Goal: Find specific page/section: Find specific page/section

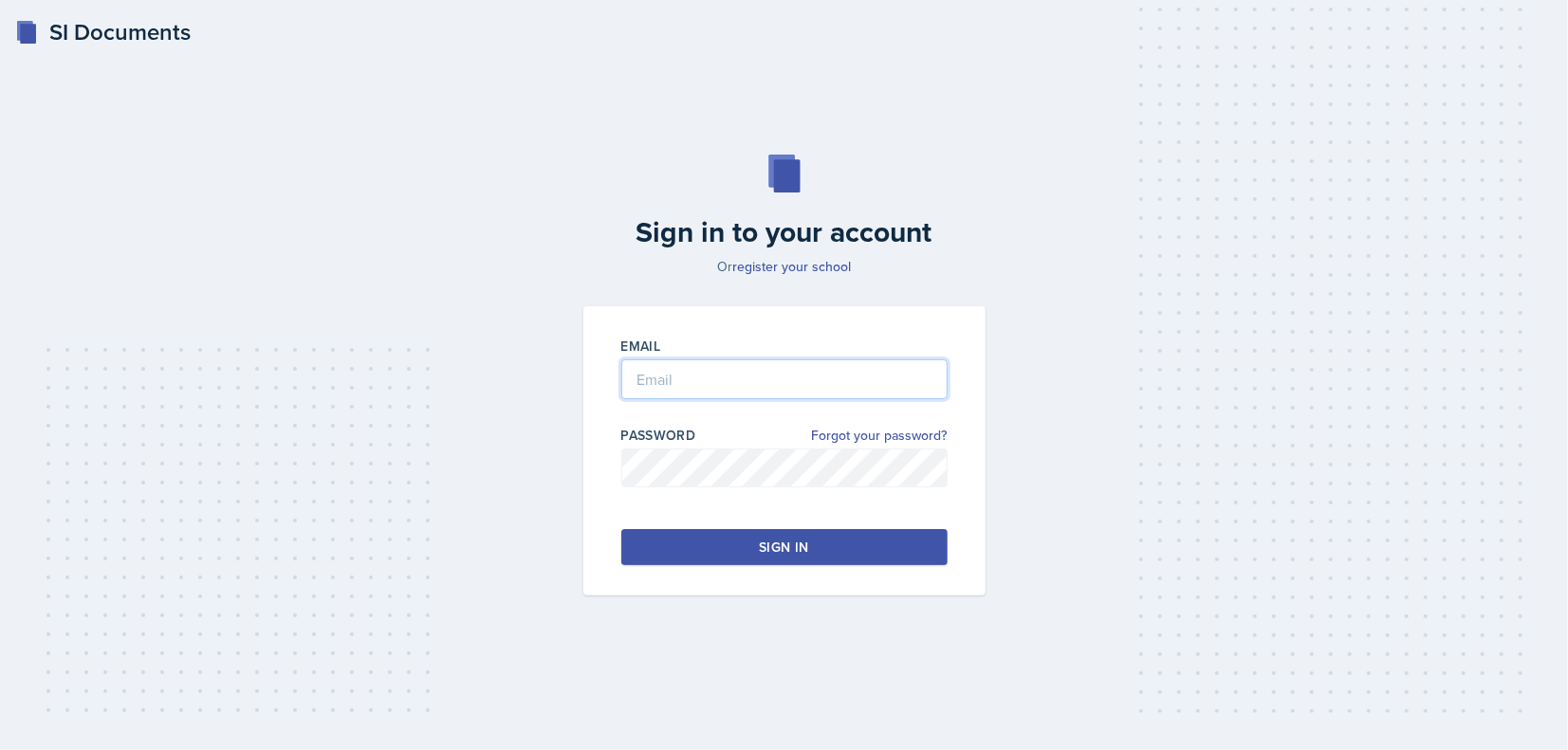
type input "[EMAIL_ADDRESS][DOMAIN_NAME]"
click at [730, 547] on button "Sign in" at bounding box center [784, 547] width 326 height 36
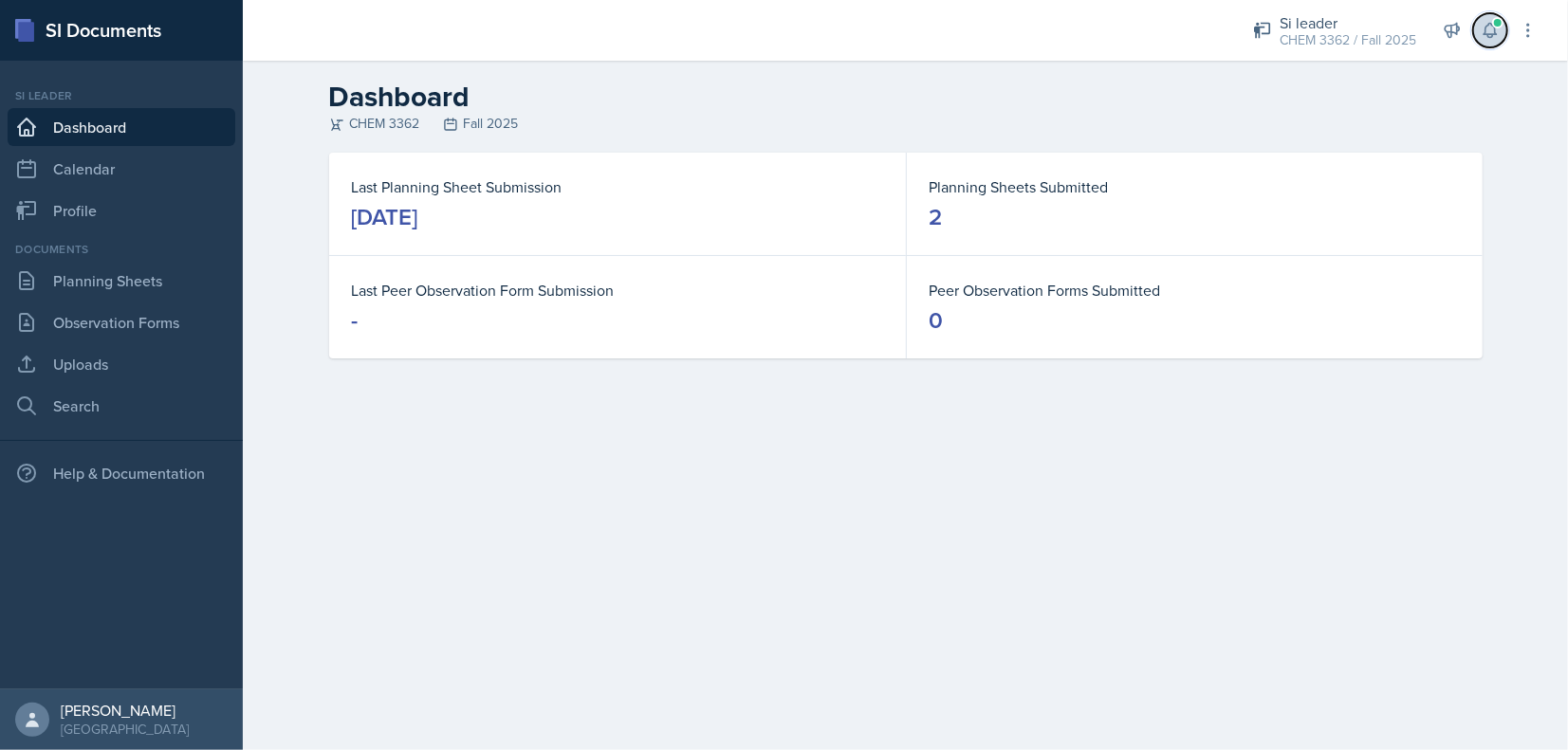
click at [1502, 24] on span at bounding box center [1498, 23] width 12 height 12
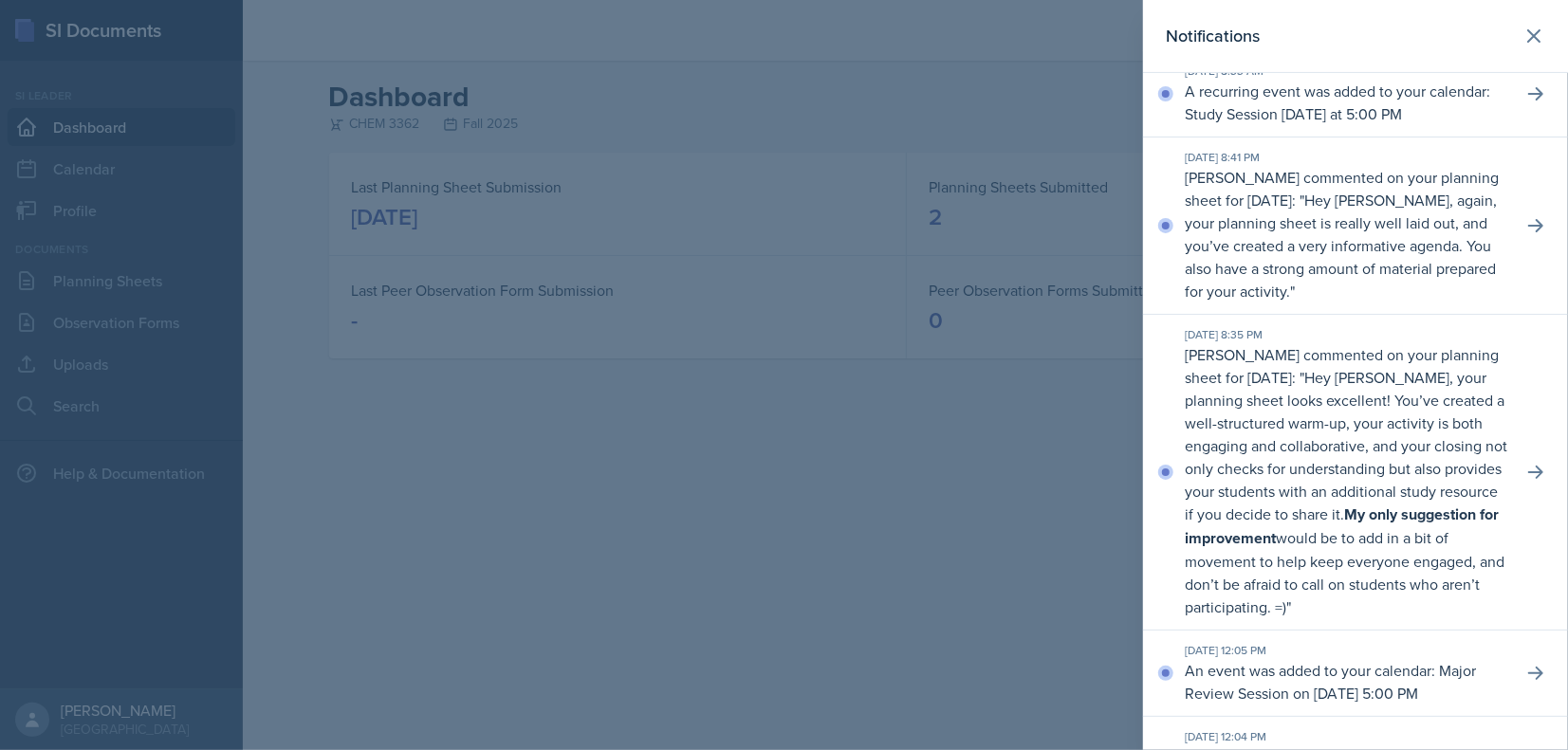
scroll to position [284, 0]
click at [1522, 33] on icon at bounding box center [1533, 35] width 22 height 22
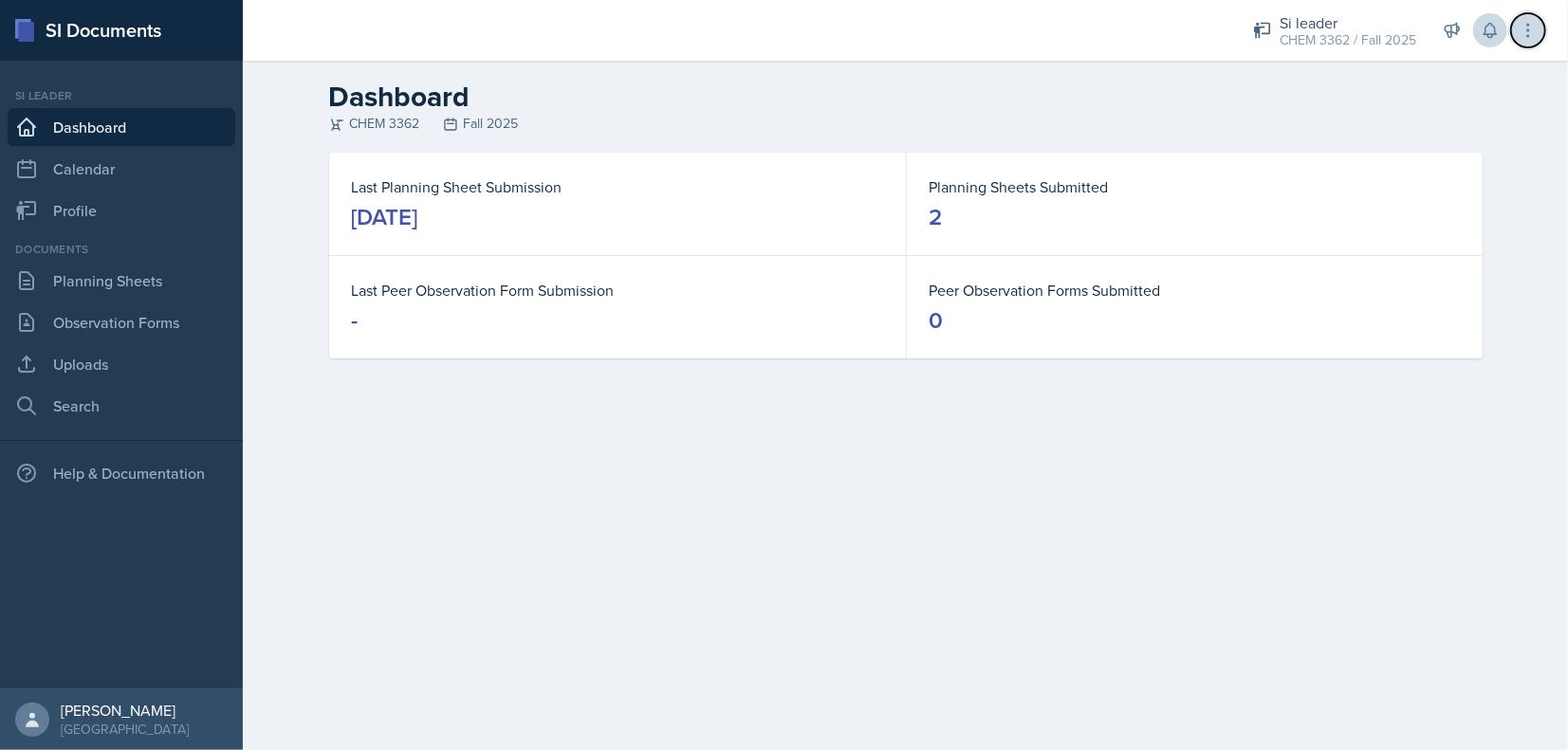
click at [1532, 19] on button at bounding box center [1528, 30] width 34 height 34
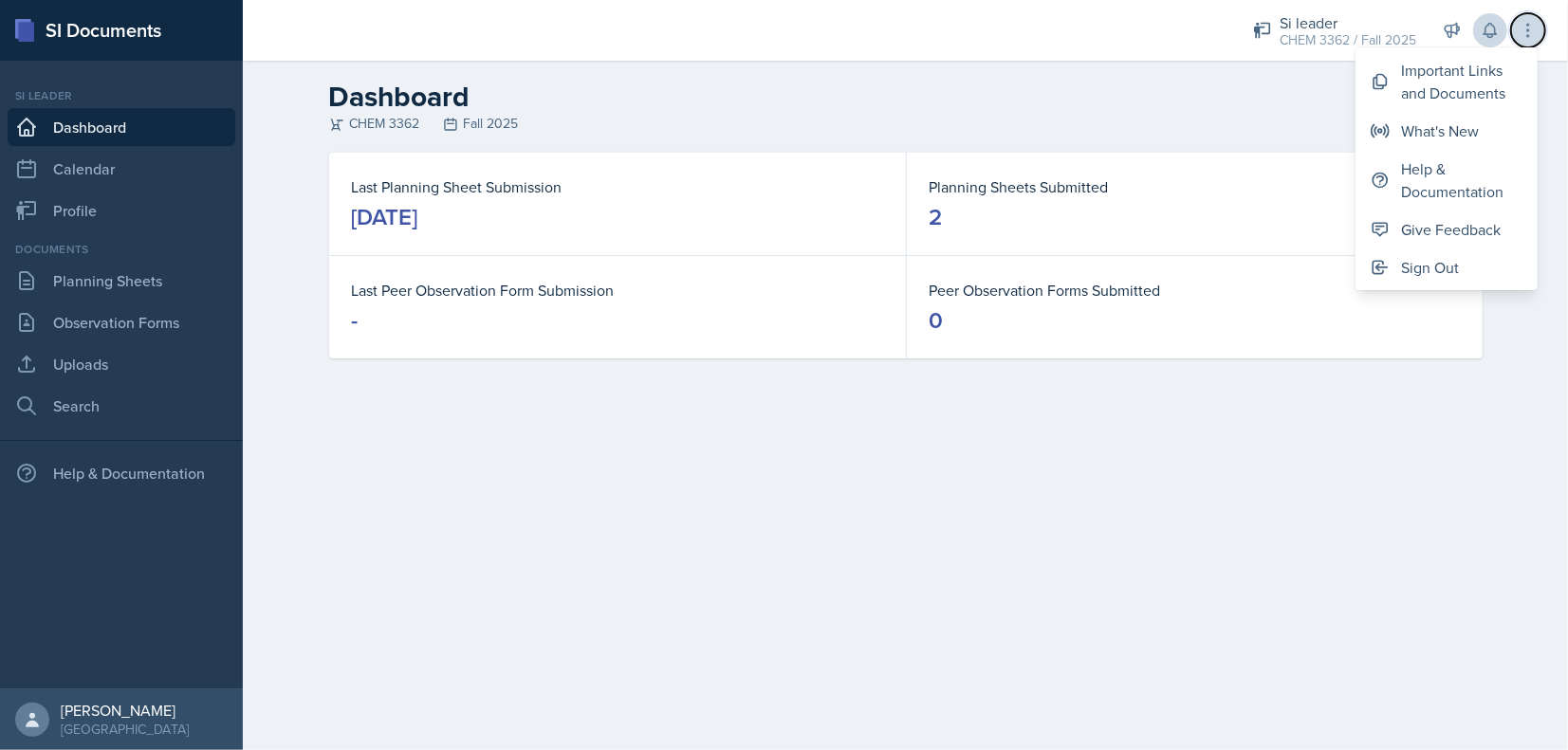
click at [1516, 19] on button at bounding box center [1528, 30] width 34 height 34
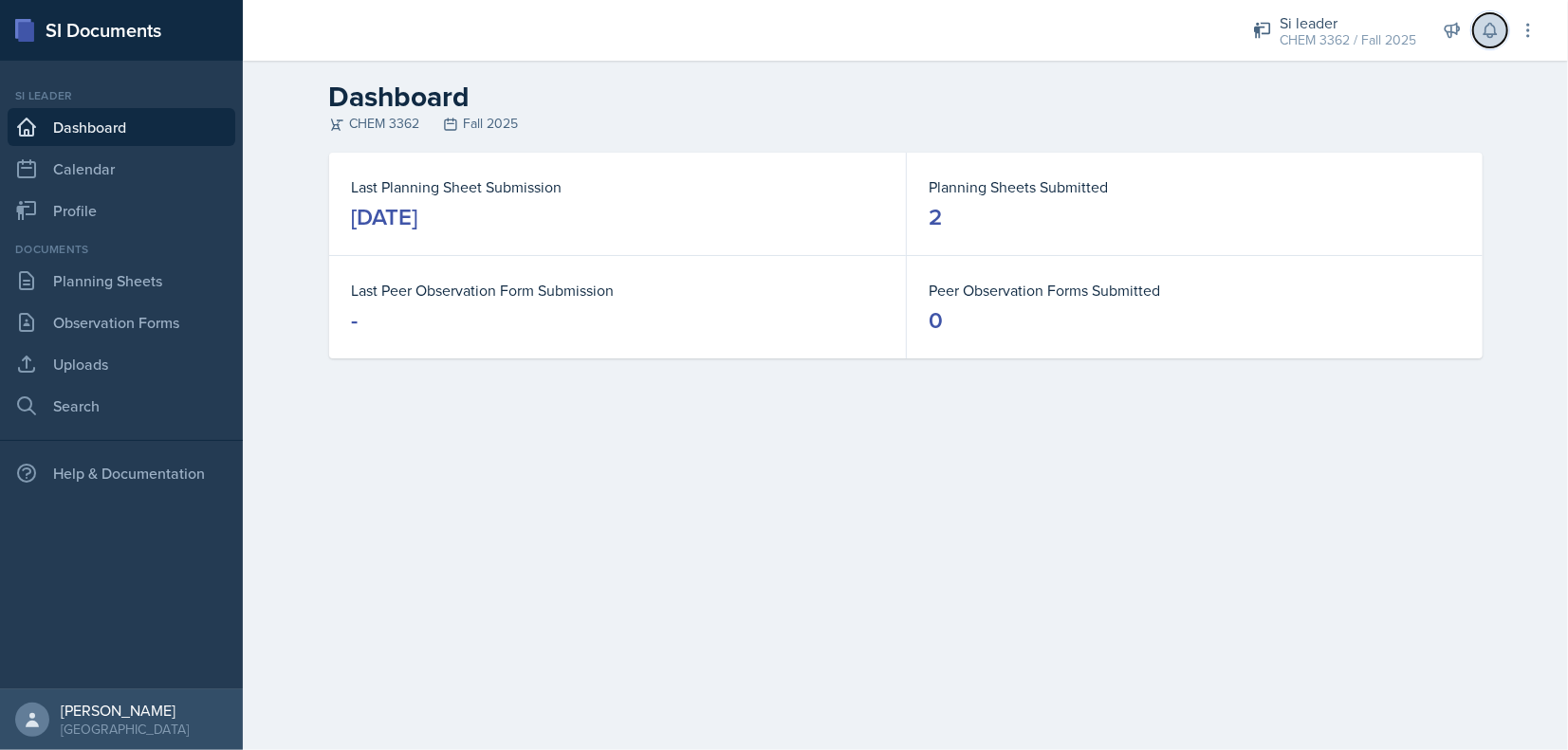
click at [1499, 19] on button at bounding box center [1489, 30] width 34 height 34
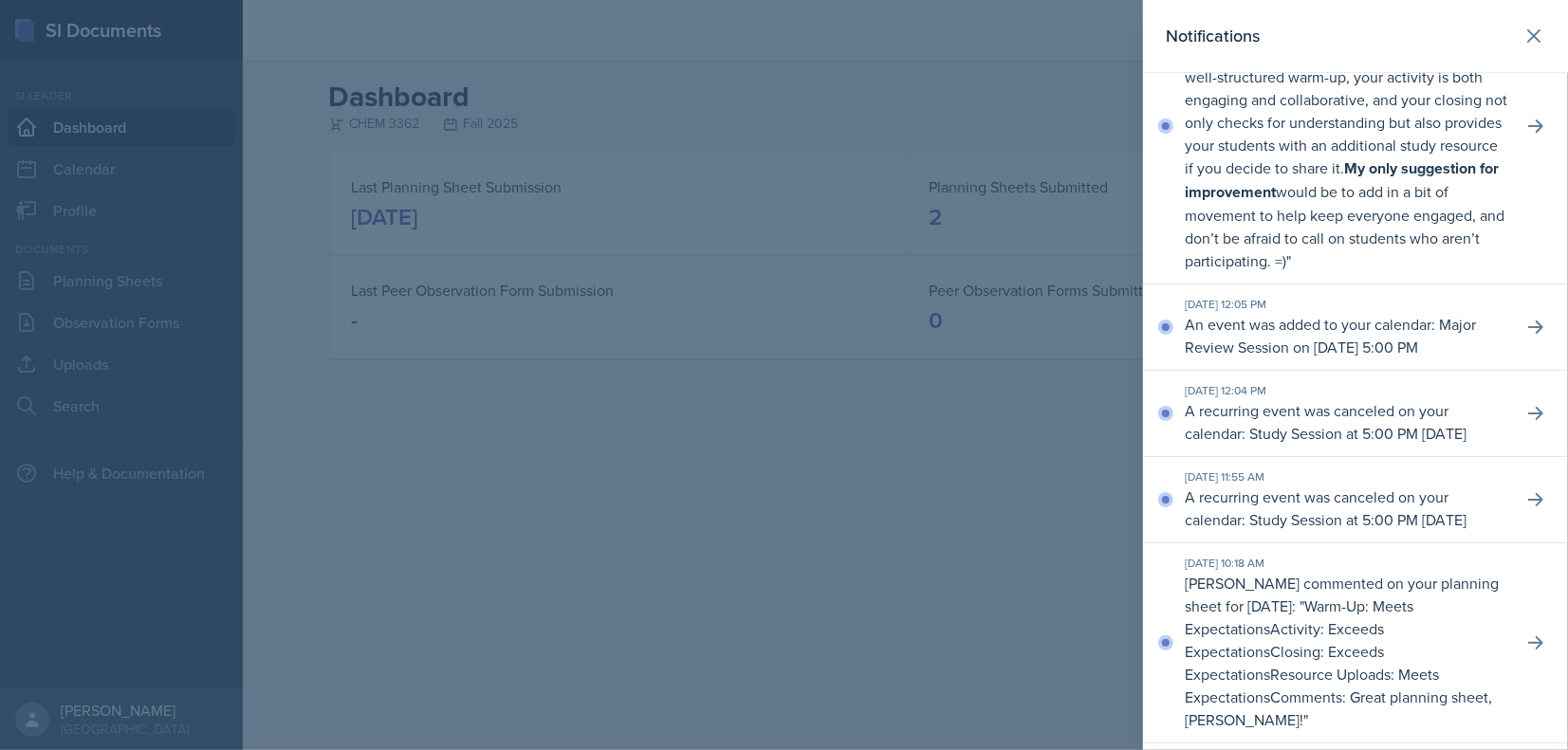
scroll to position [474, 0]
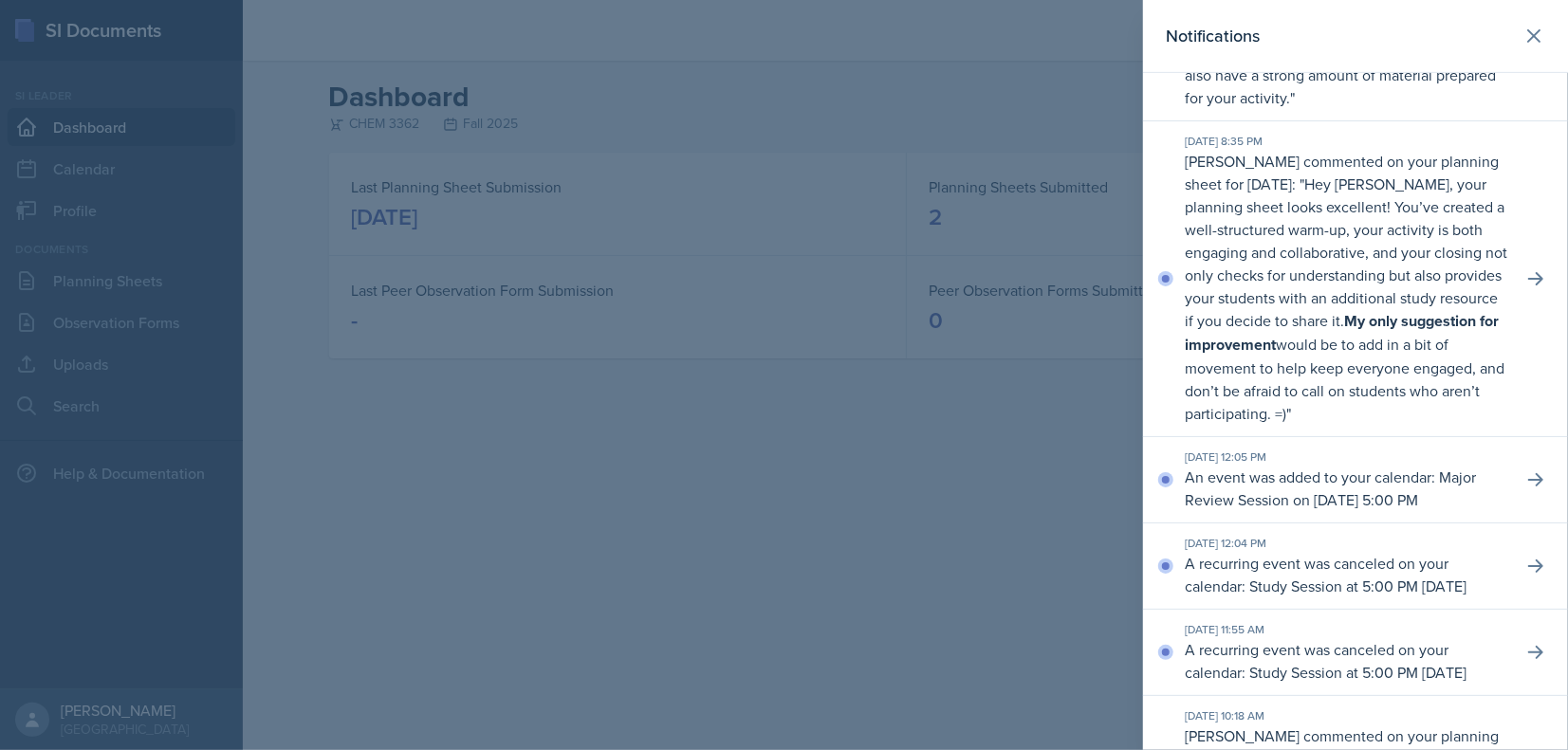
click at [456, 449] on div at bounding box center [784, 375] width 1568 height 750
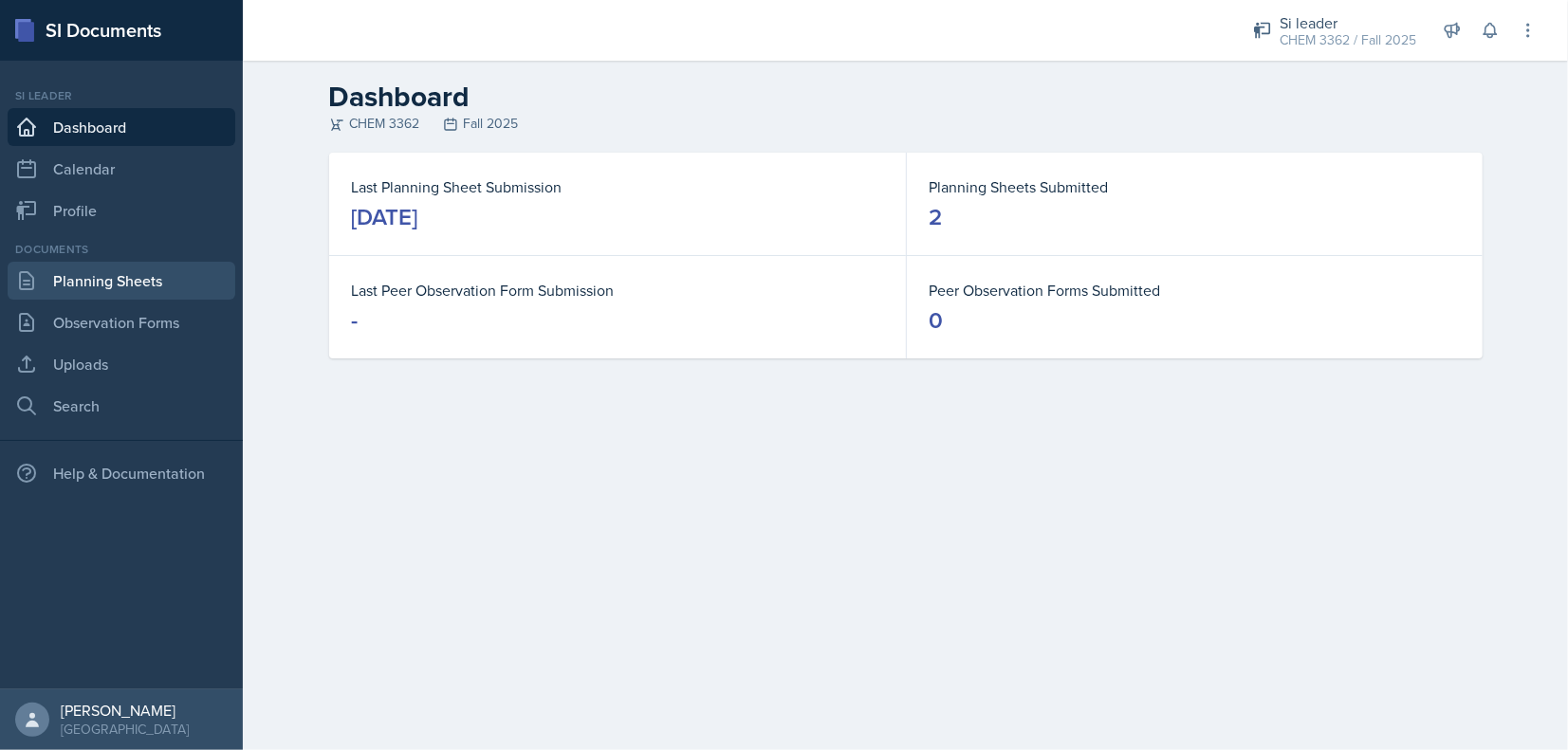
click at [106, 287] on link "Planning Sheets" at bounding box center [121, 280] width 228 height 38
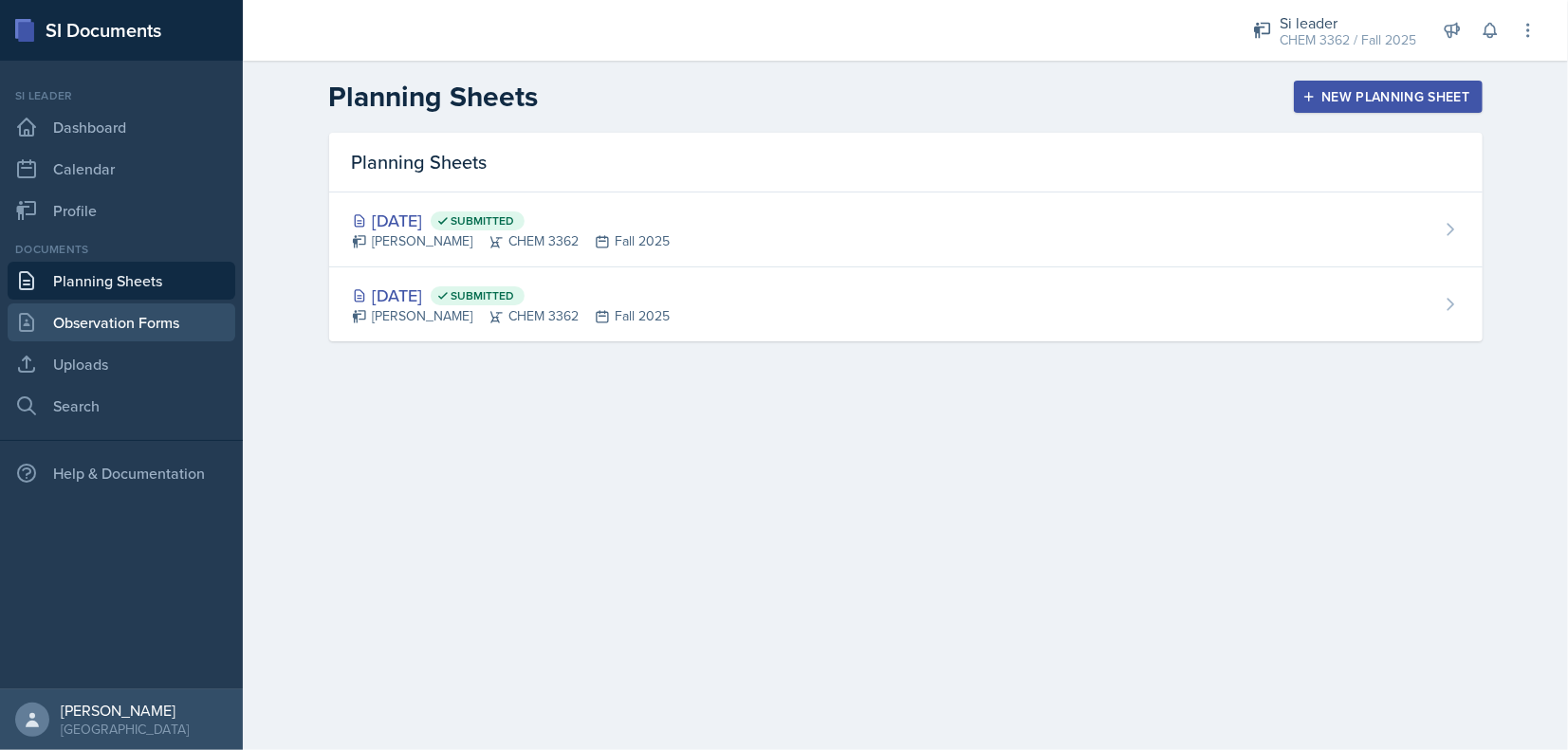
click at [116, 324] on link "Observation Forms" at bounding box center [121, 322] width 228 height 38
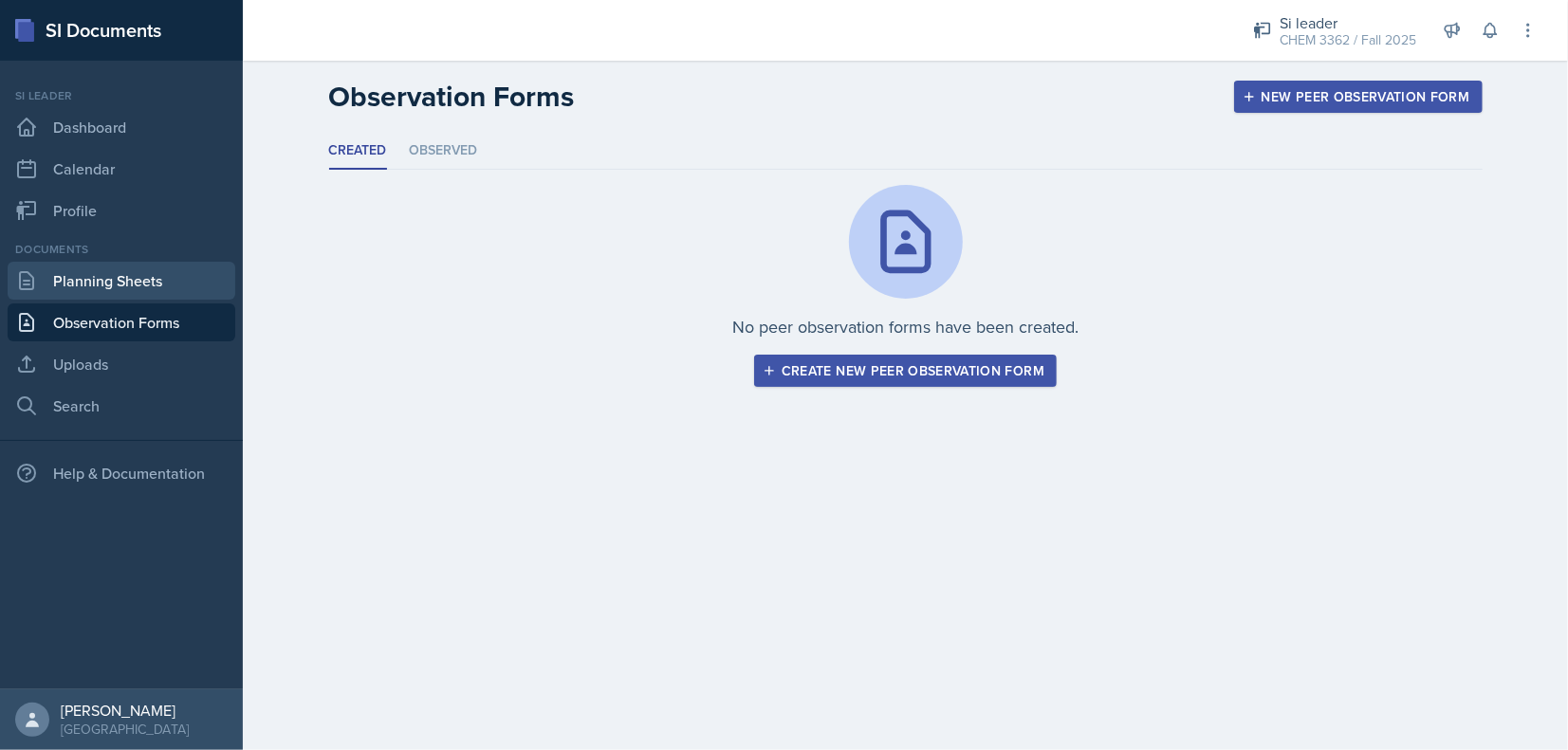
click at [106, 283] on link "Planning Sheets" at bounding box center [121, 280] width 228 height 38
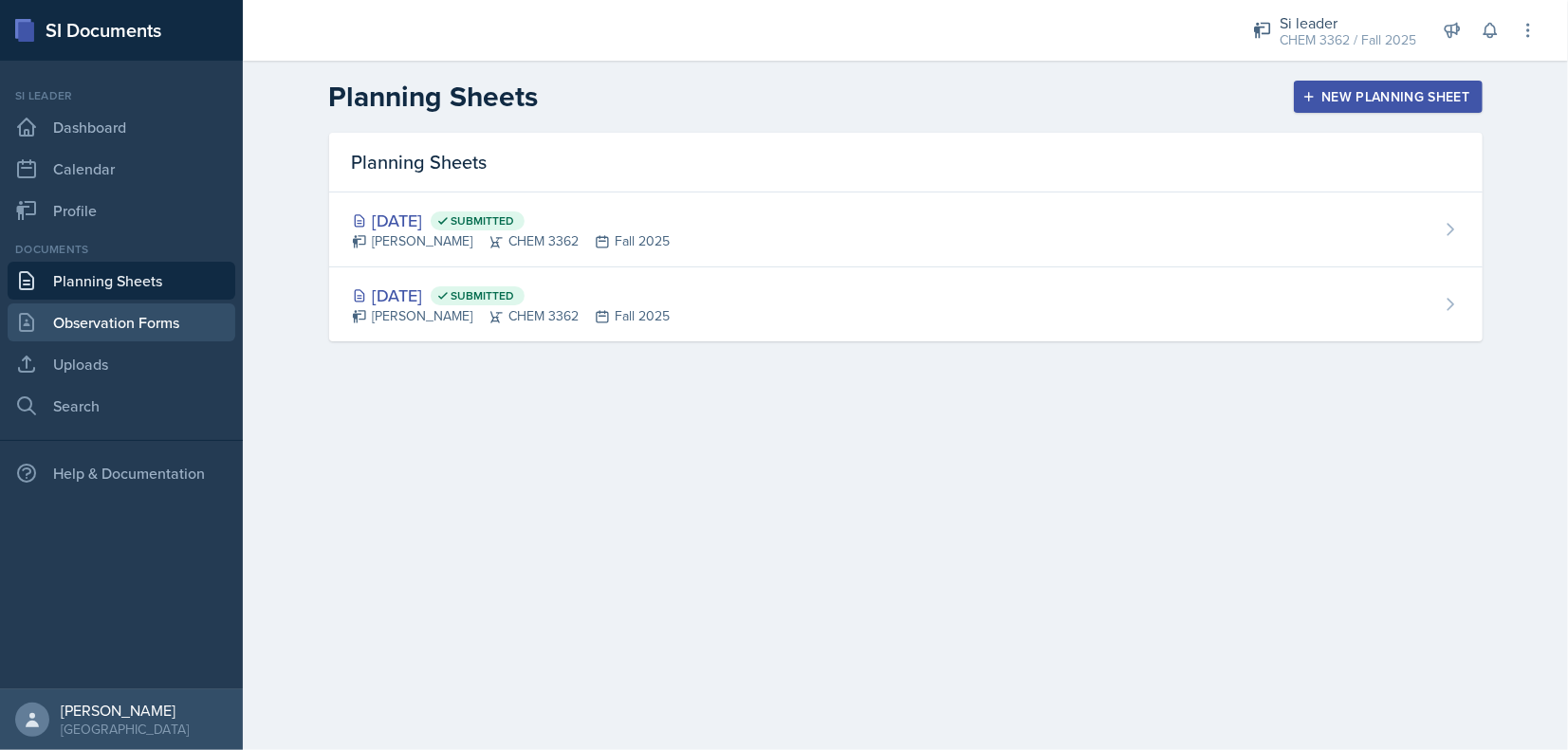
click at [151, 334] on link "Observation Forms" at bounding box center [121, 322] width 228 height 38
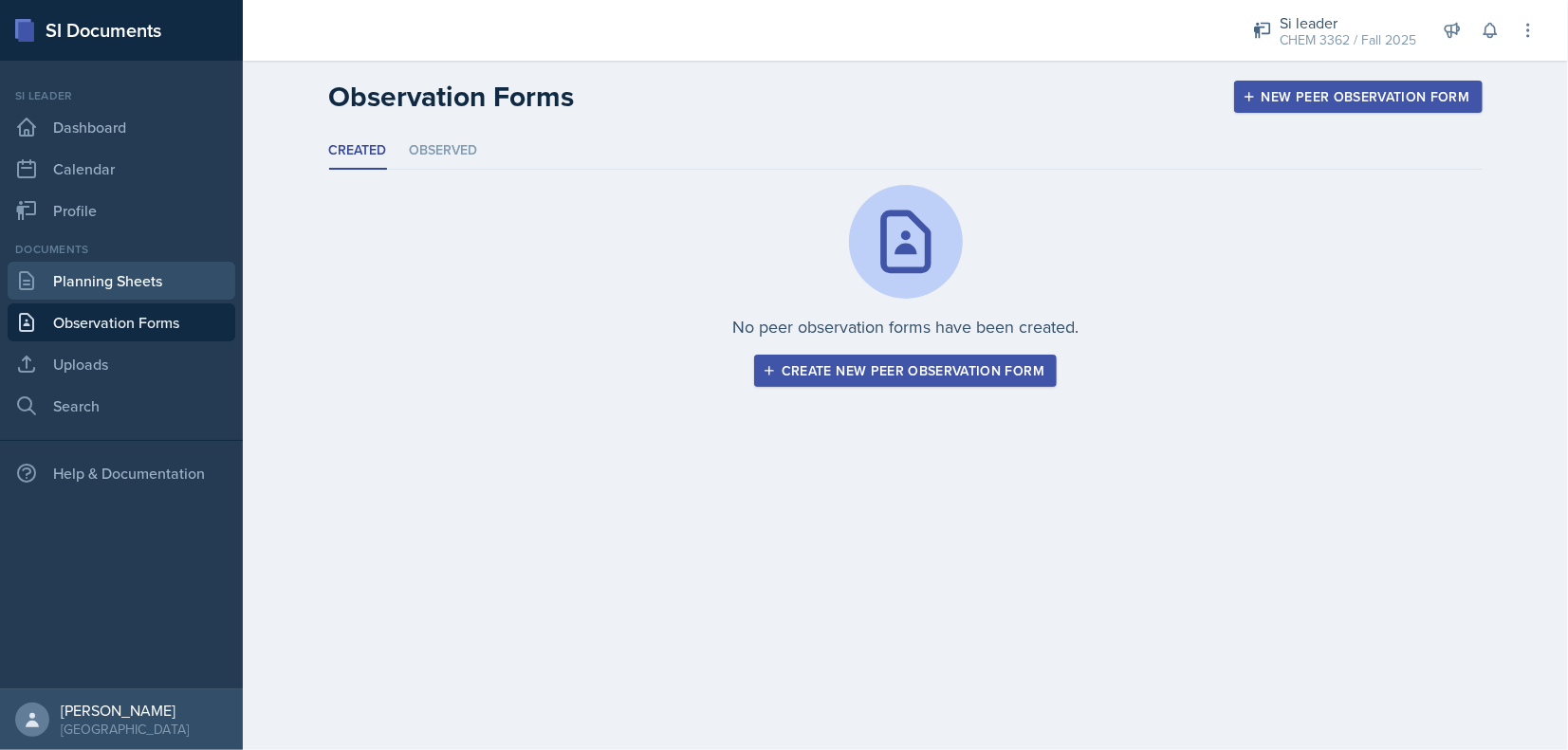
click at [106, 286] on link "Planning Sheets" at bounding box center [121, 280] width 228 height 38
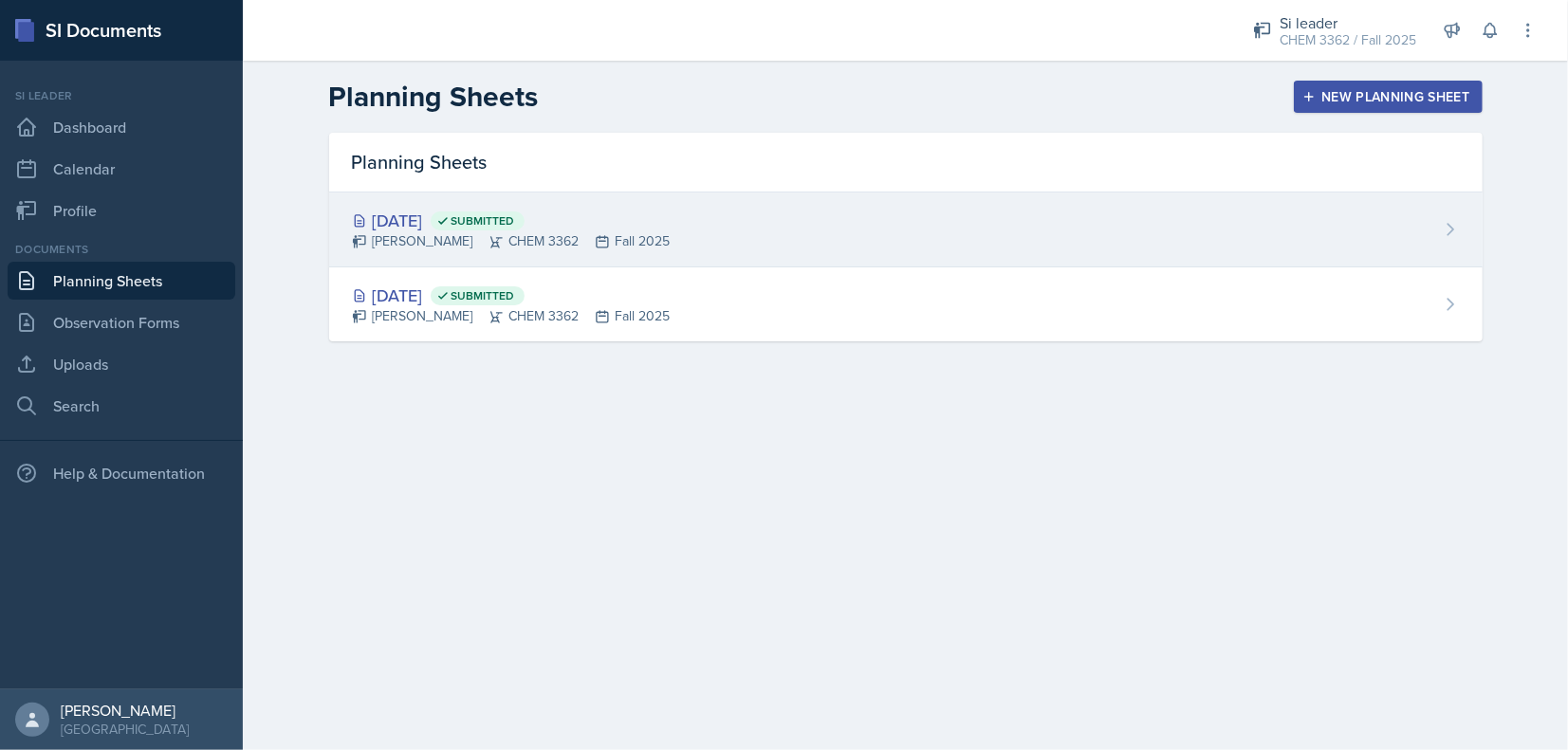
click at [638, 245] on div "[DATE] Submitted [PERSON_NAME] CHEM 3362 Fall 2025" at bounding box center [905, 229] width 1154 height 75
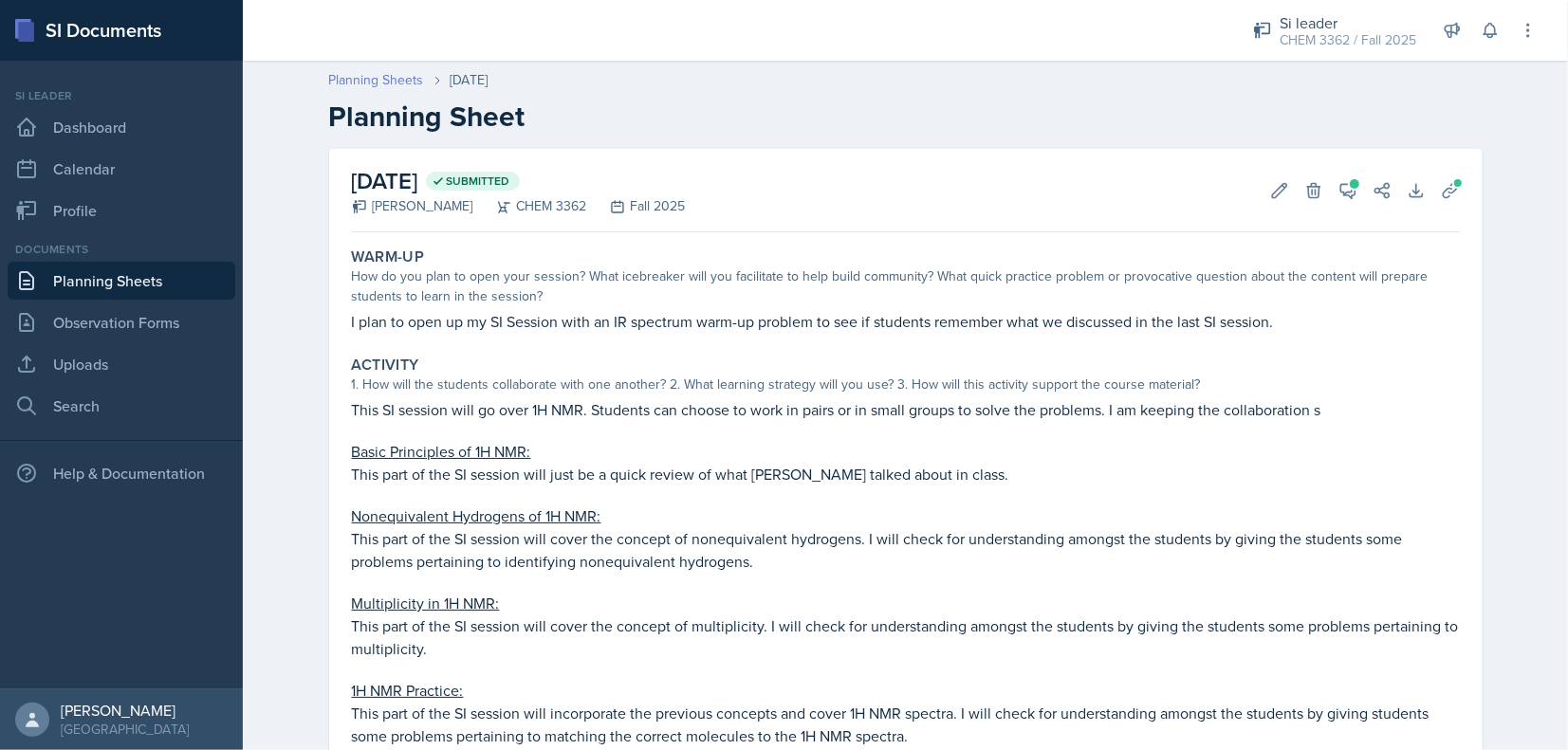
click at [380, 76] on link "Planning Sheets" at bounding box center [376, 80] width 95 height 20
